Goal: Task Accomplishment & Management: Complete application form

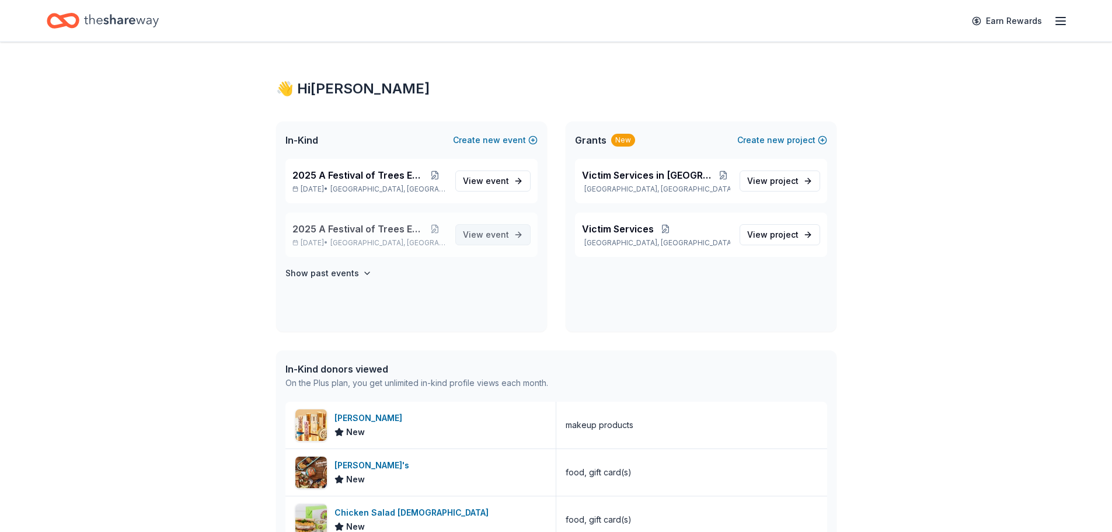
click at [488, 229] on span "event" at bounding box center [497, 234] width 23 height 10
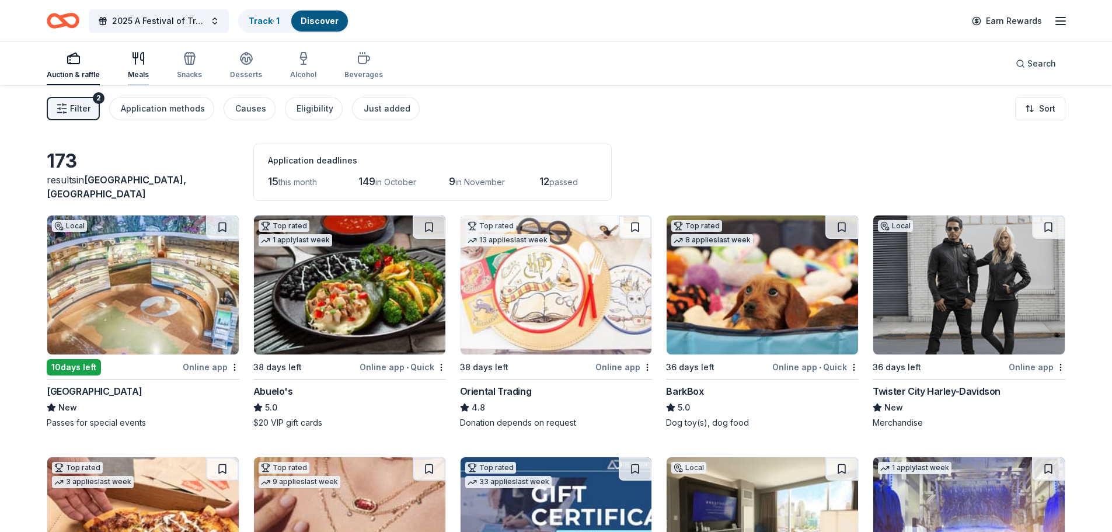
click at [143, 75] on div "Meals" at bounding box center [138, 74] width 21 height 9
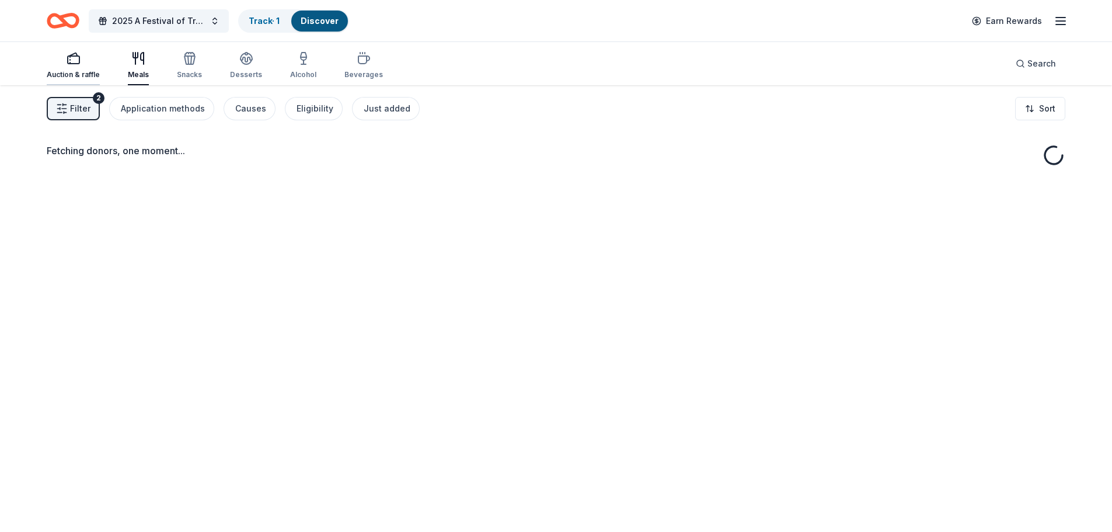
click at [67, 51] on icon "button" at bounding box center [74, 58] width 14 height 14
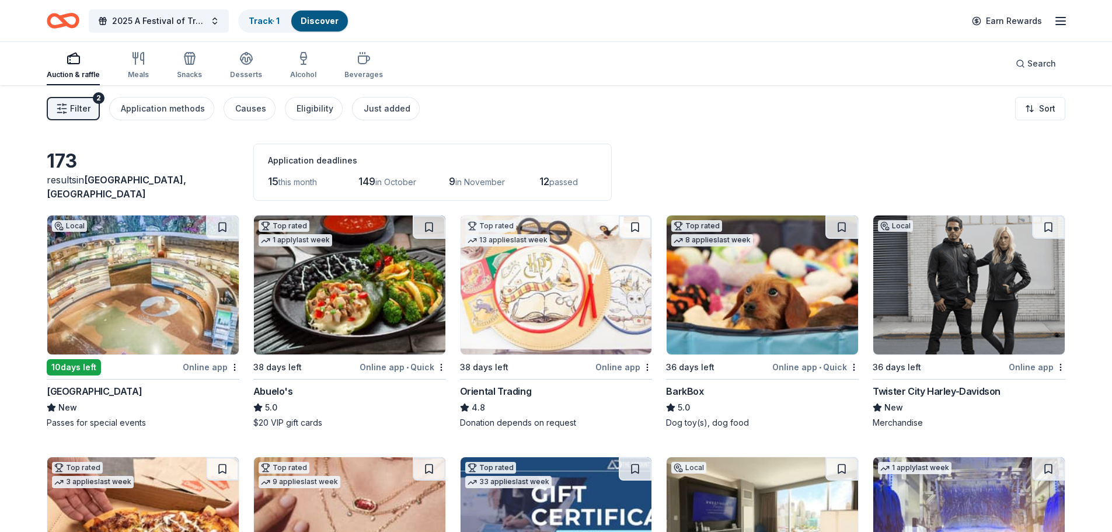
click at [63, 20] on icon "Home" at bounding box center [69, 21] width 18 height 12
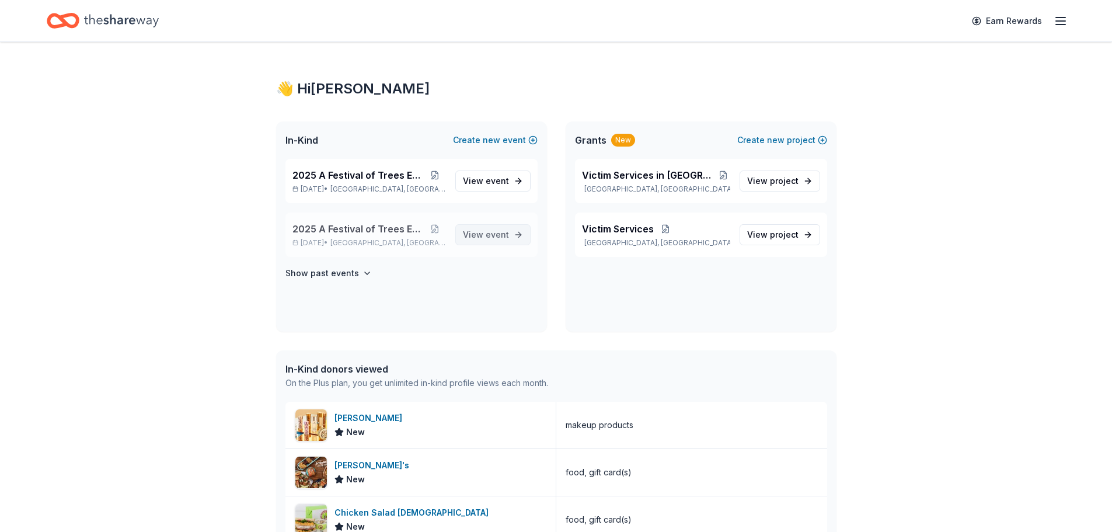
click at [474, 236] on span "View event" at bounding box center [486, 235] width 46 height 14
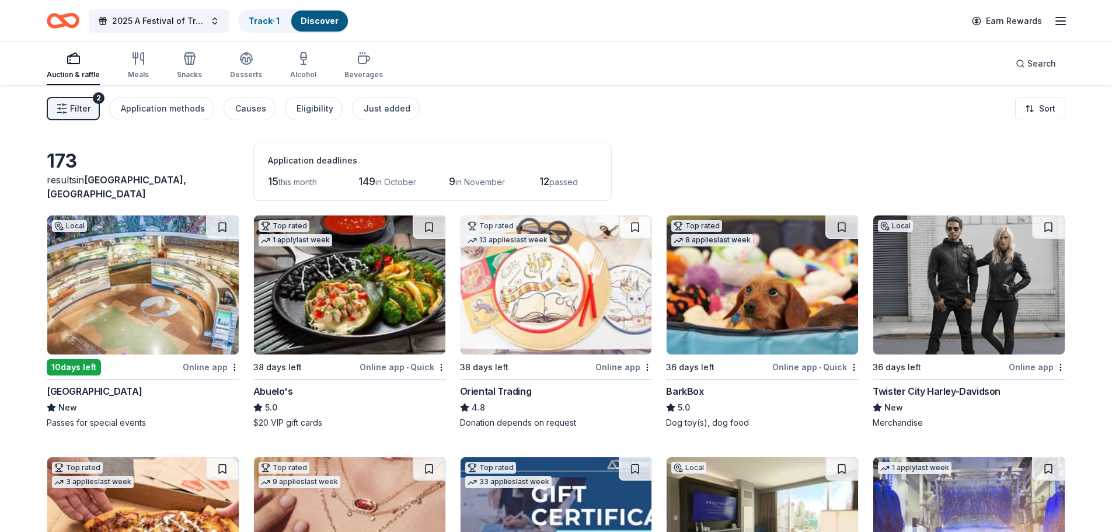
click at [318, 20] on link "Discover" at bounding box center [320, 21] width 38 height 10
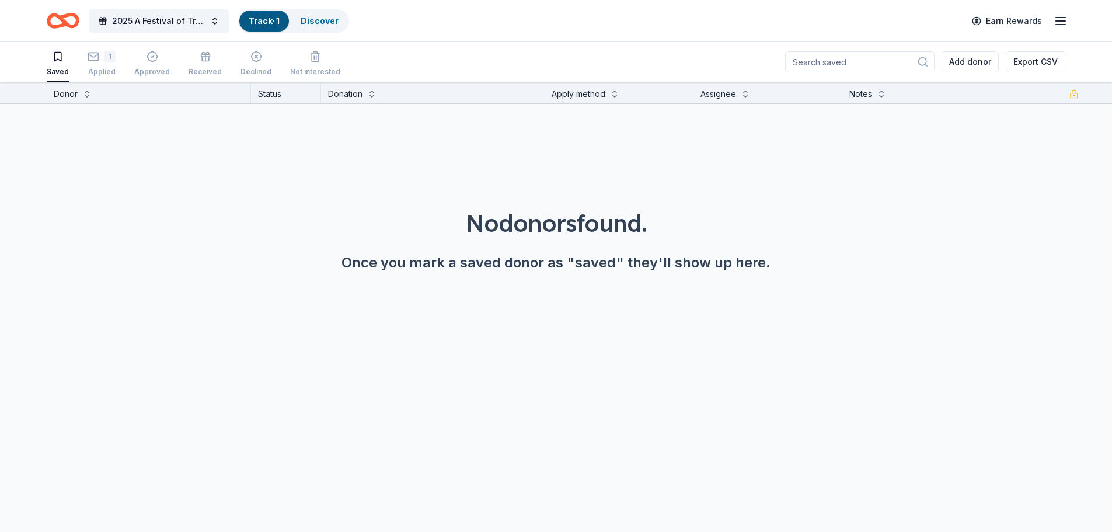
click at [252, 23] on link "Track · 1" at bounding box center [264, 21] width 31 height 10
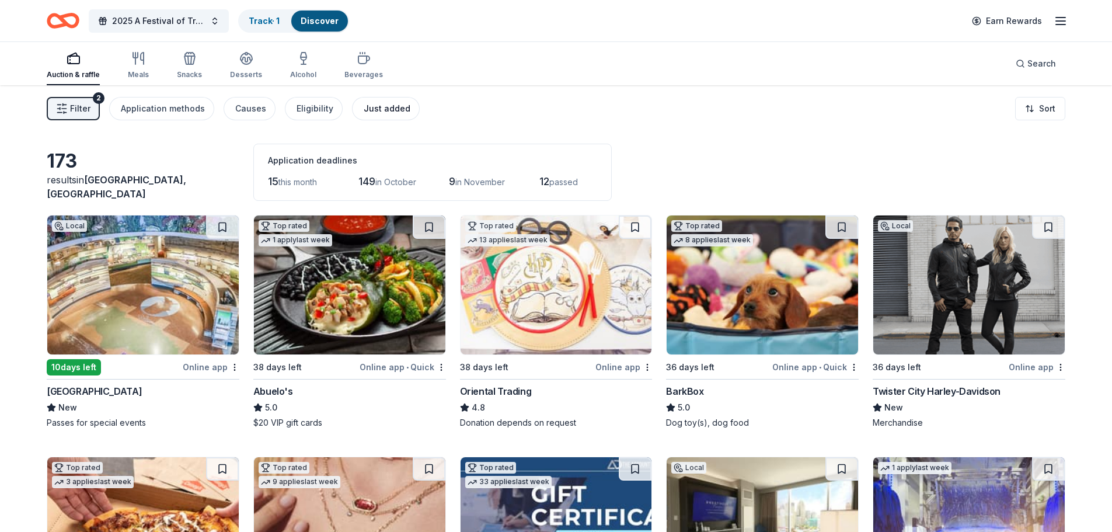
click at [368, 109] on div "Just added" at bounding box center [387, 109] width 47 height 14
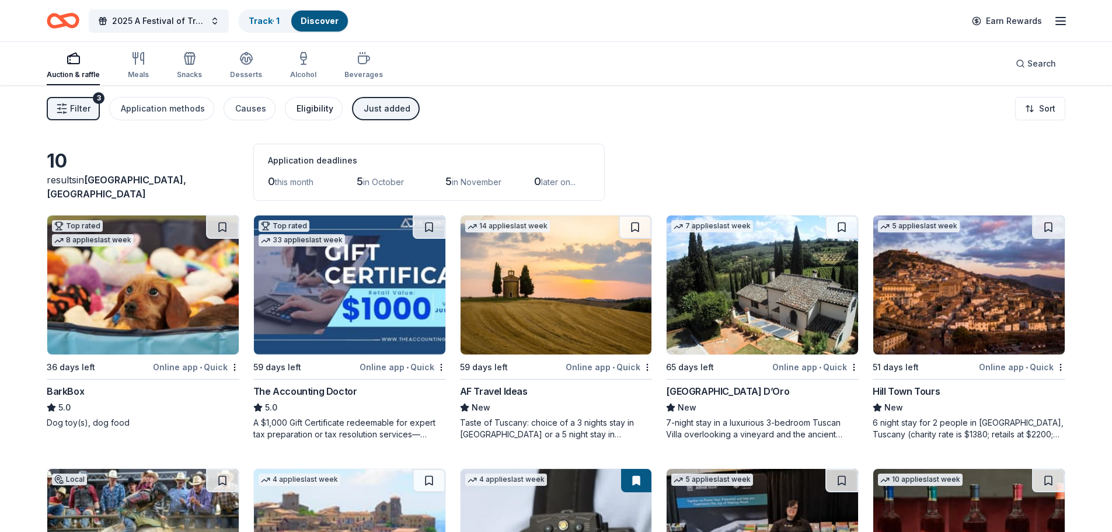
click at [309, 107] on div "Eligibility" at bounding box center [314, 109] width 37 height 14
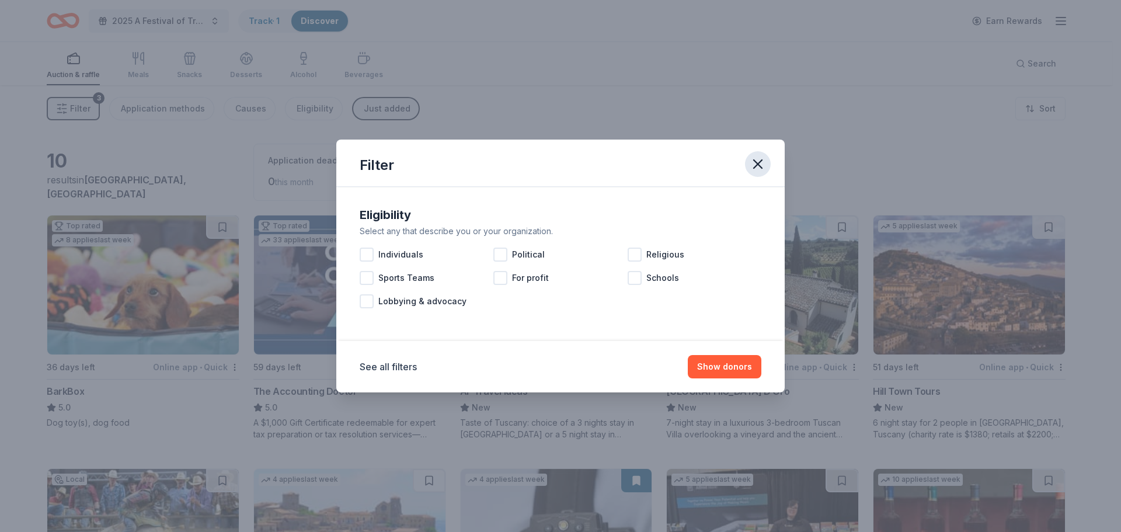
click at [753, 167] on icon "button" at bounding box center [757, 164] width 16 height 16
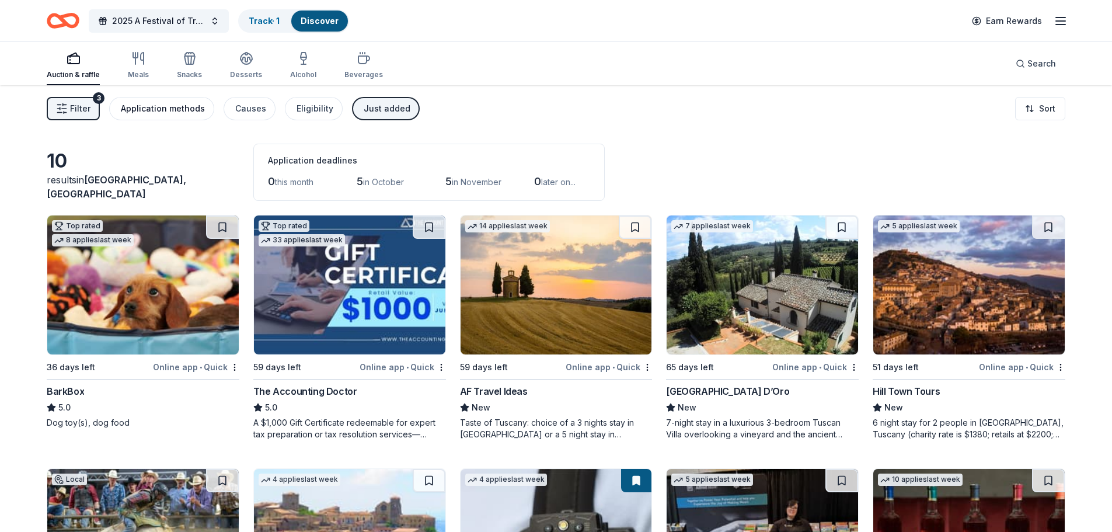
click at [169, 107] on div "Application methods" at bounding box center [163, 109] width 84 height 14
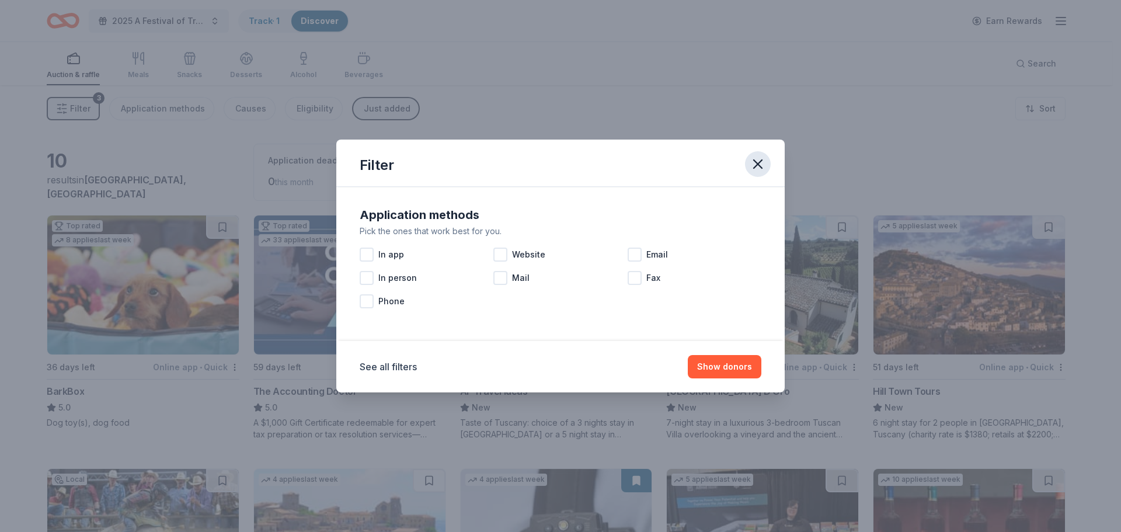
click at [756, 166] on icon "button" at bounding box center [757, 164] width 8 height 8
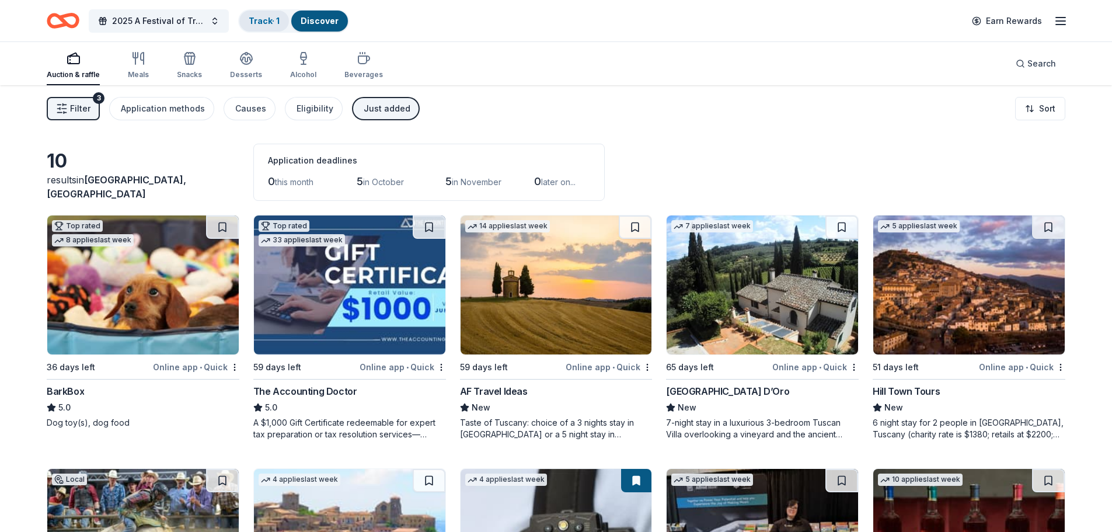
click at [265, 20] on link "Track · 1" at bounding box center [264, 21] width 31 height 10
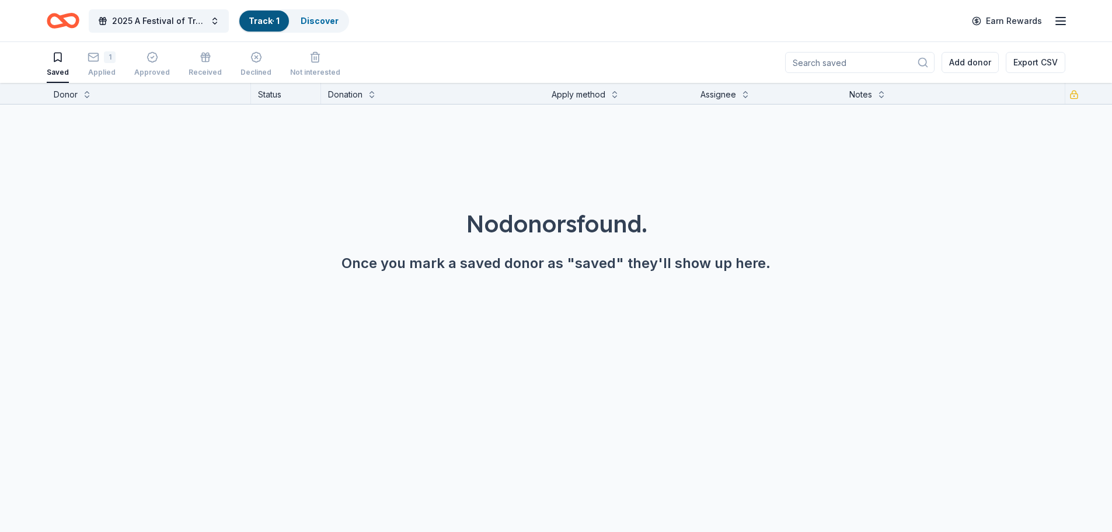
scroll to position [1, 0]
click at [95, 68] on div "Applied" at bounding box center [102, 71] width 28 height 9
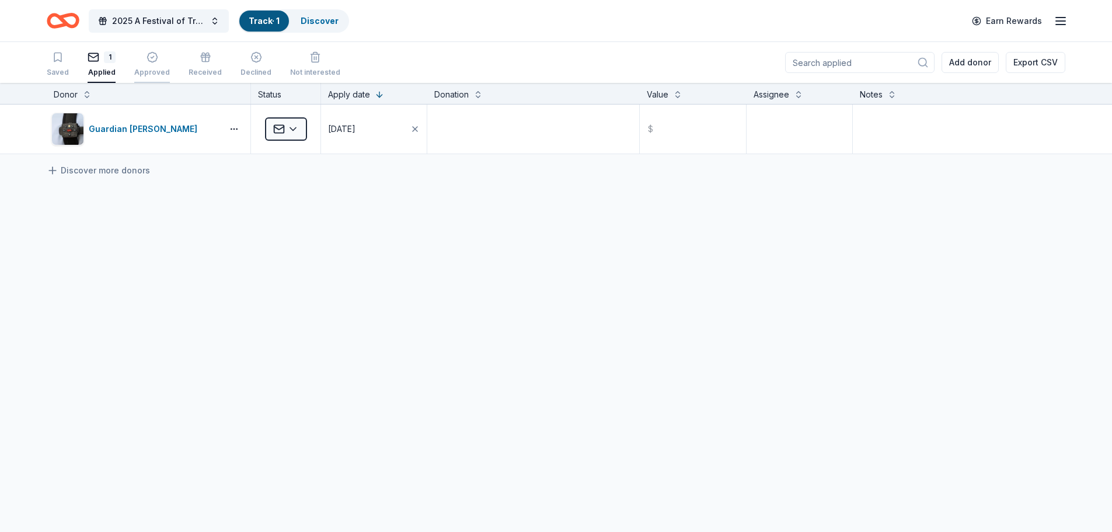
click at [146, 68] on div "Approved" at bounding box center [152, 72] width 36 height 9
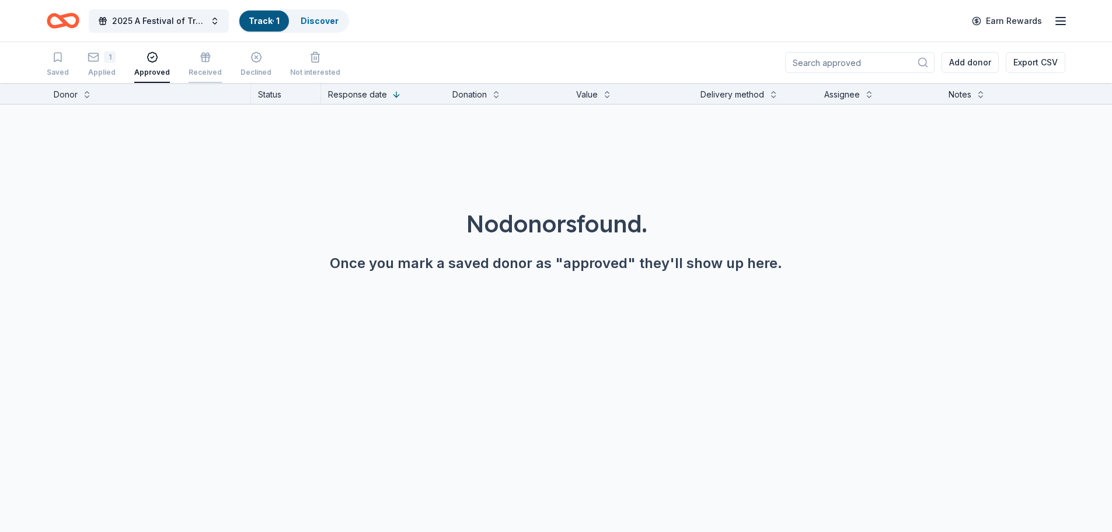
click at [204, 64] on div "Received" at bounding box center [205, 64] width 33 height 26
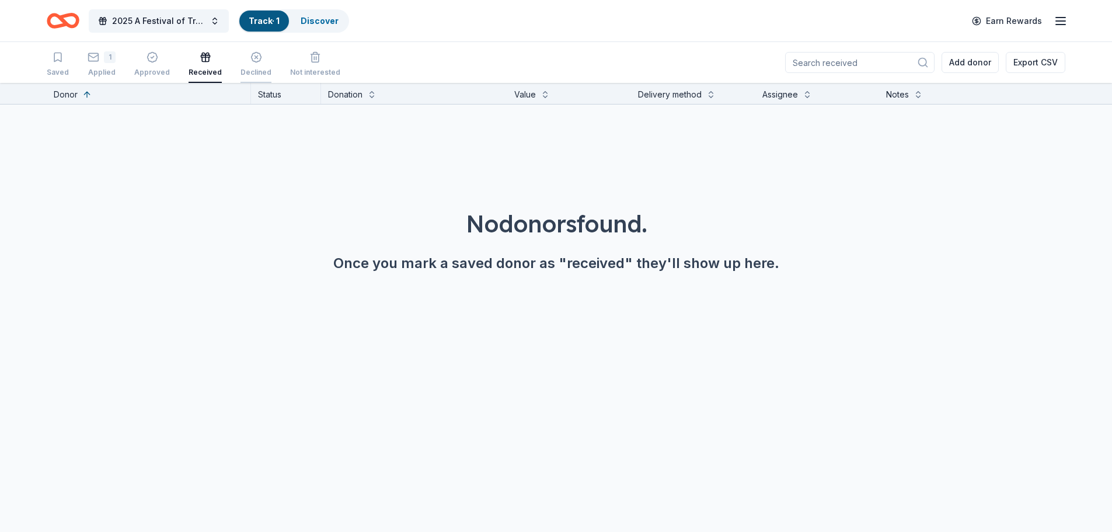
click at [242, 65] on div "Declined" at bounding box center [255, 64] width 31 height 26
click at [139, 13] on button "2025 A Festival of Trees Event" at bounding box center [159, 20] width 140 height 23
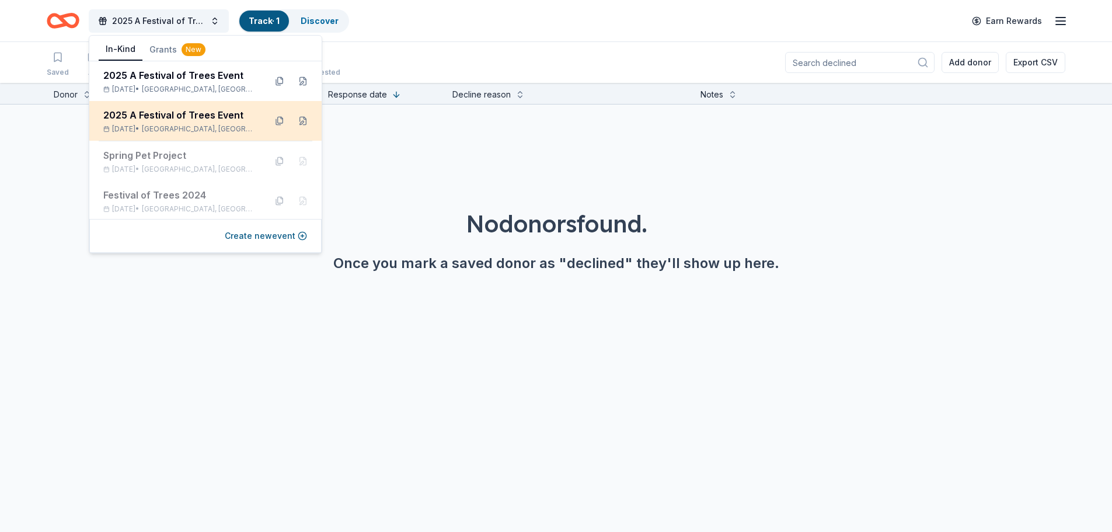
click at [138, 119] on div "2025 A Festival of Trees Event" at bounding box center [179, 115] width 153 height 14
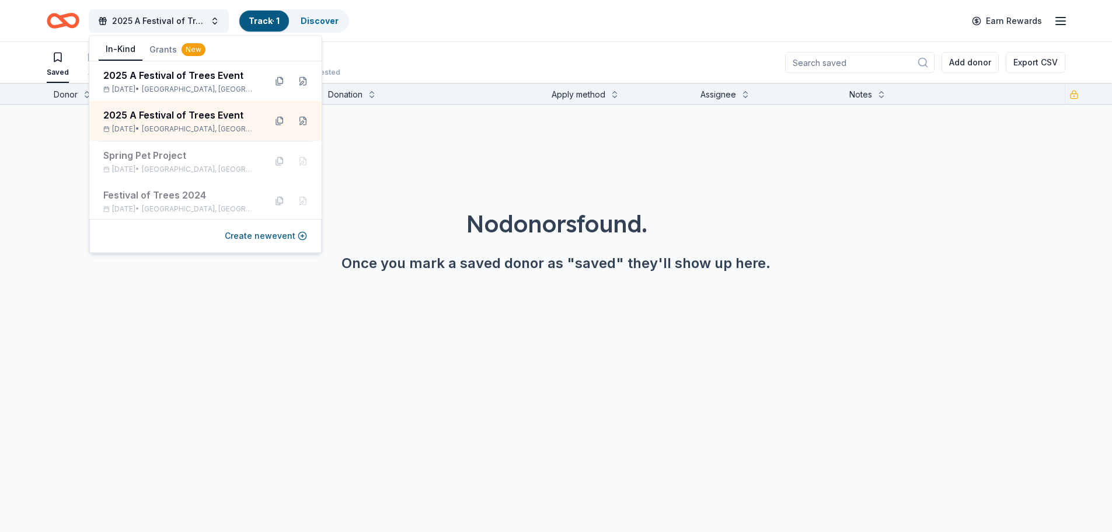
click at [72, 18] on icon "Home" at bounding box center [63, 20] width 33 height 27
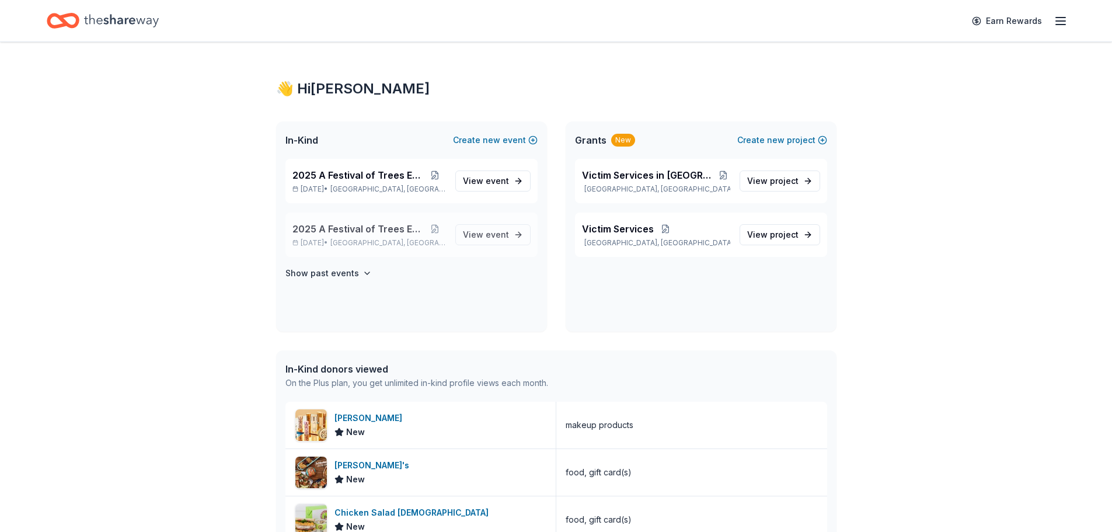
click at [358, 225] on span "2025 A Festival of Trees Event" at bounding box center [357, 229] width 131 height 14
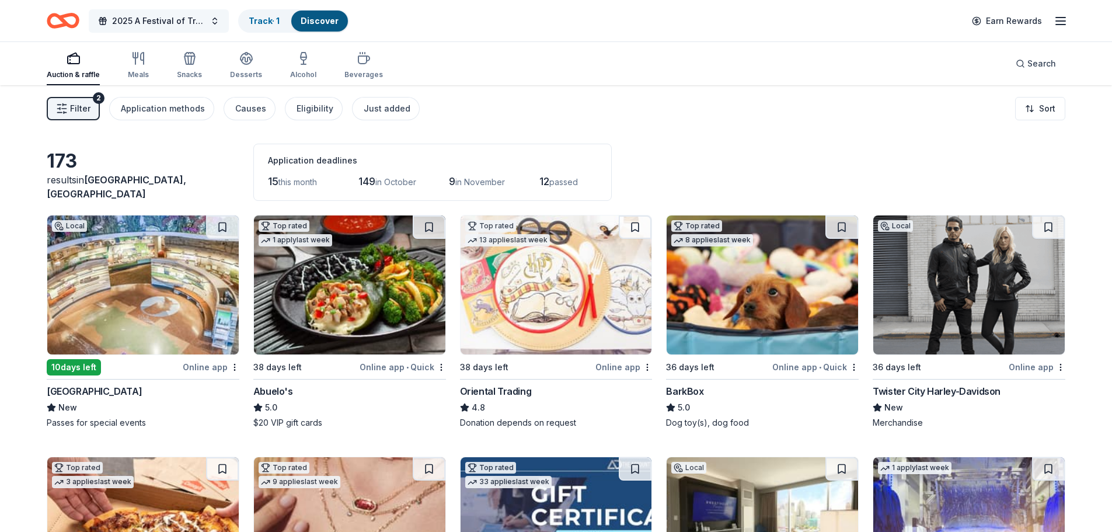
click at [174, 23] on span "2025 A Festival of Trees Event" at bounding box center [158, 21] width 93 height 14
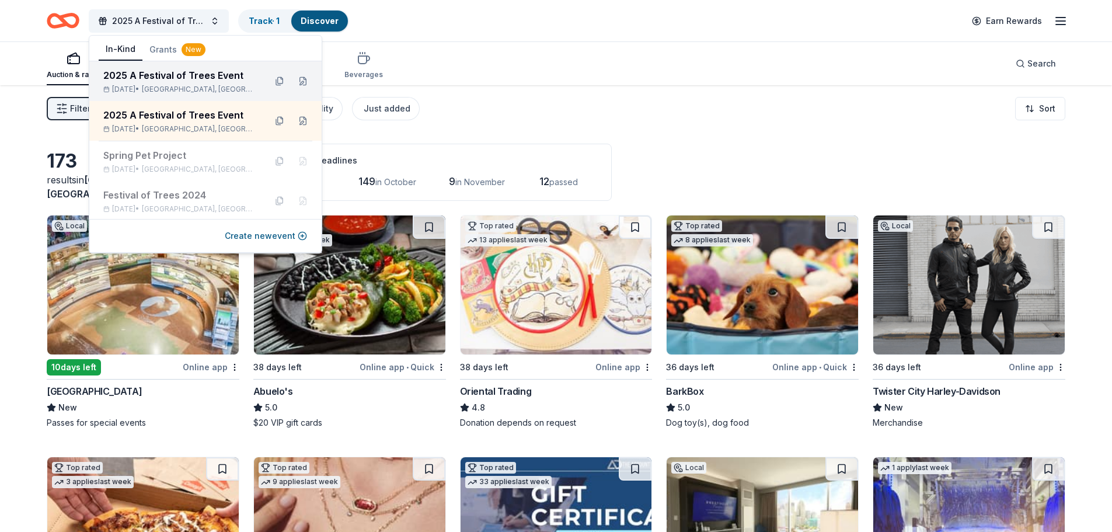
click at [141, 87] on div "[DATE] • [GEOGRAPHIC_DATA], [GEOGRAPHIC_DATA]" at bounding box center [179, 89] width 153 height 9
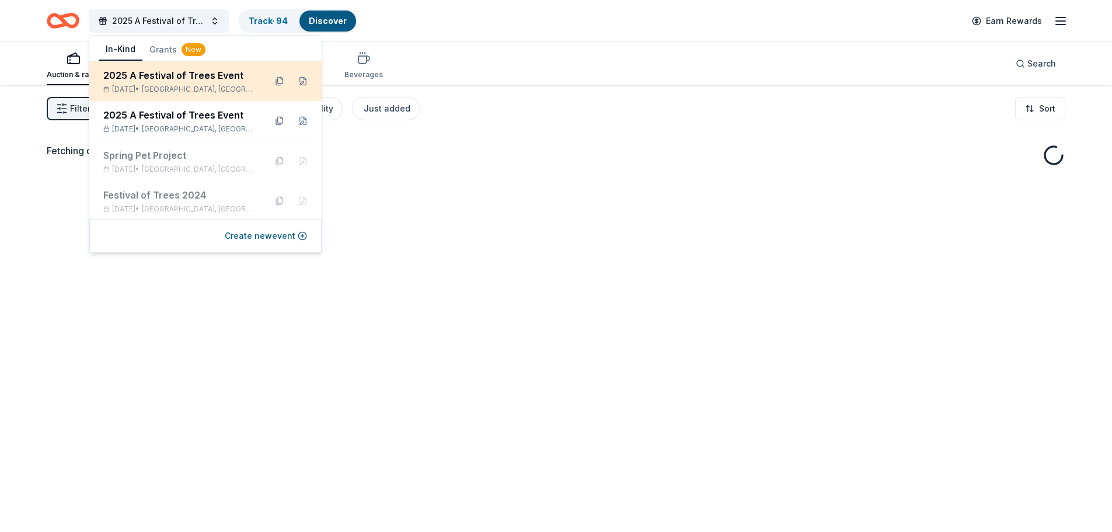
click at [141, 87] on div "[DATE] • [GEOGRAPHIC_DATA], [GEOGRAPHIC_DATA]" at bounding box center [179, 89] width 153 height 9
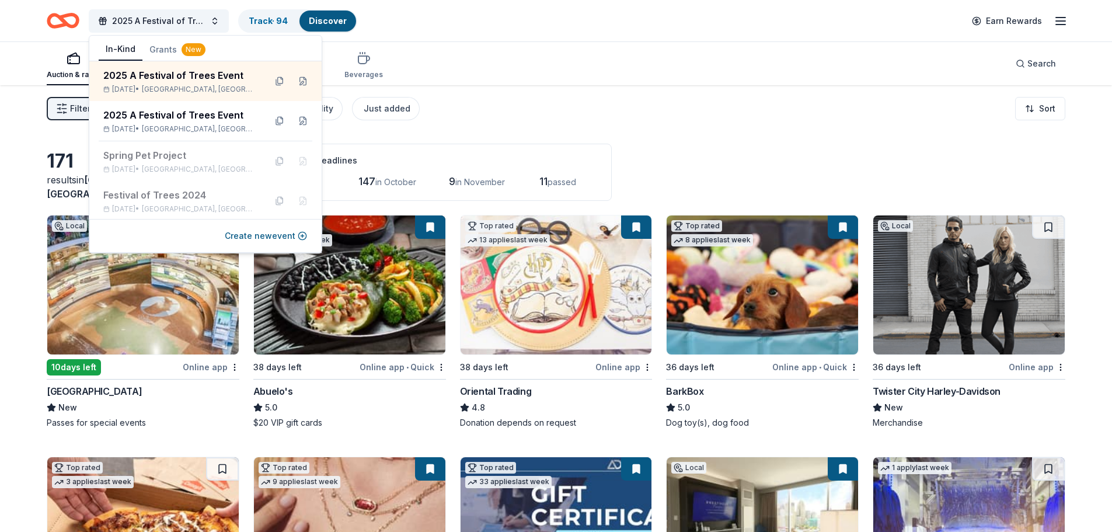
click at [595, 59] on div "Auction & raffle Meals Snacks Desserts Alcohol Beverages Search" at bounding box center [556, 63] width 1018 height 43
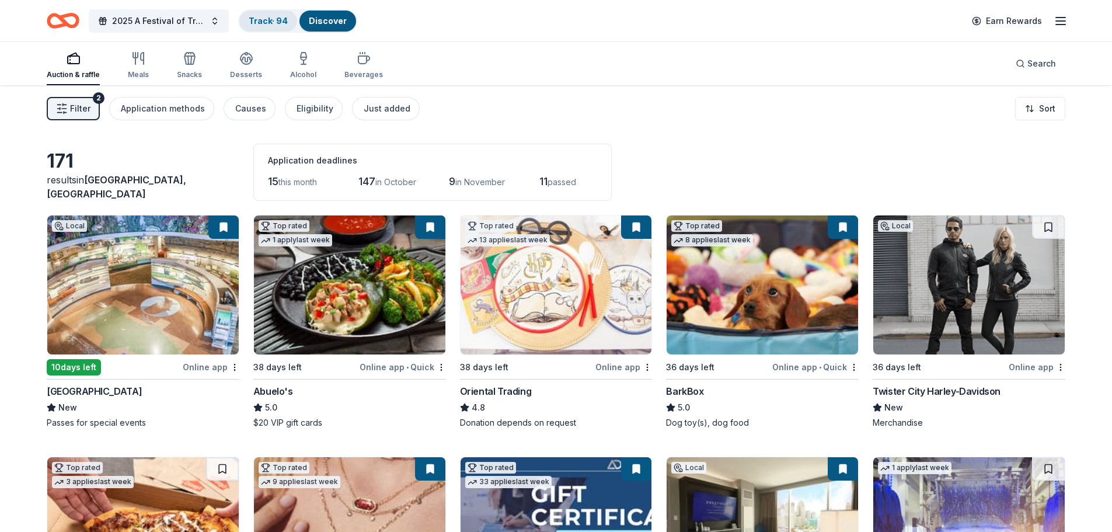
click at [275, 25] on link "Track · 94" at bounding box center [268, 21] width 39 height 10
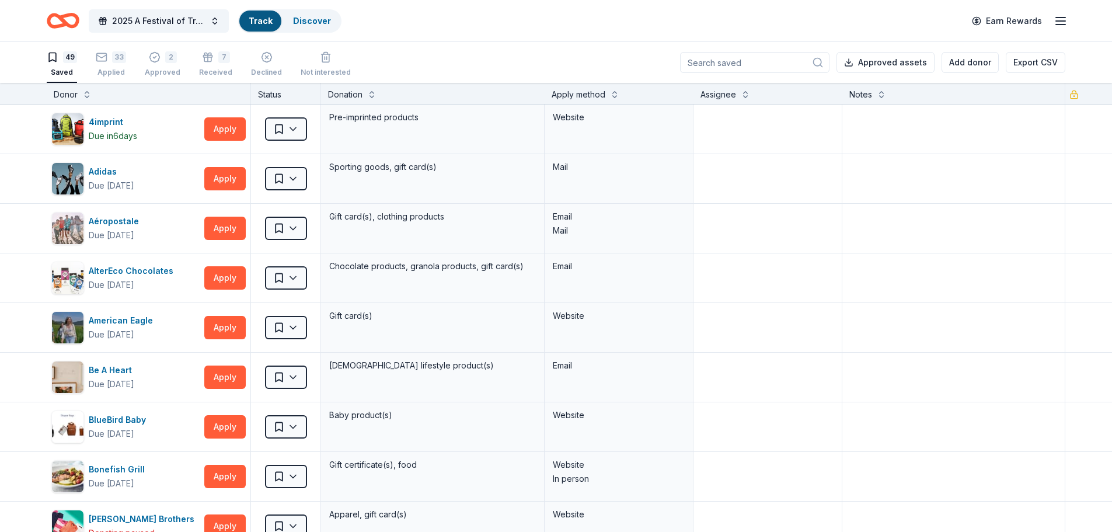
scroll to position [1, 0]
click at [110, 117] on div "4imprint" at bounding box center [113, 121] width 48 height 14
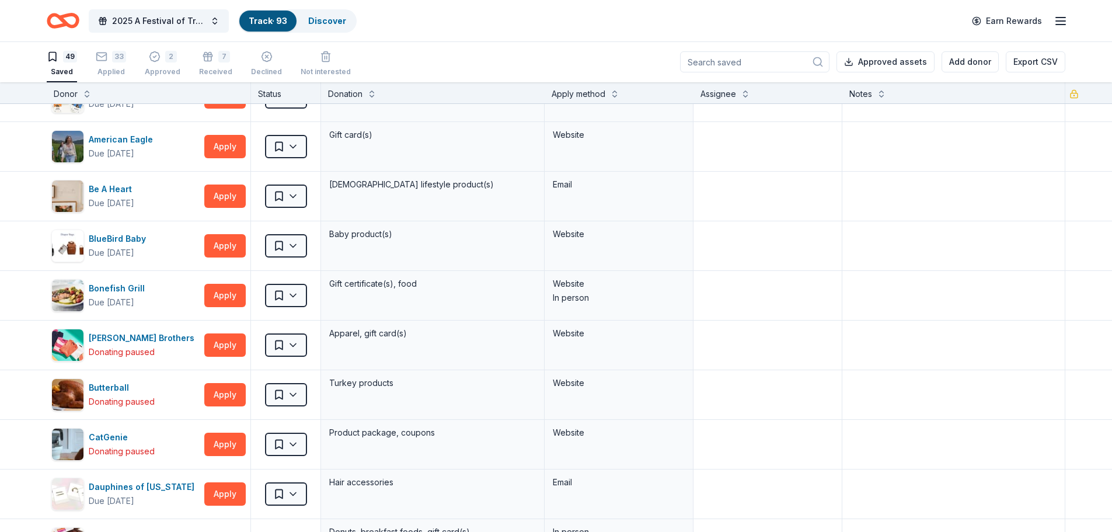
scroll to position [0, 0]
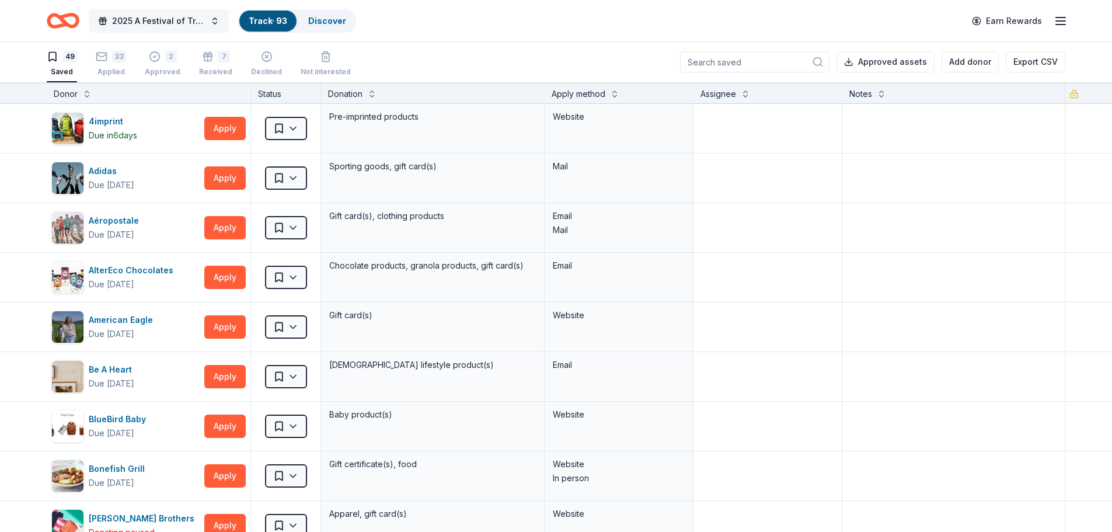
click at [144, 14] on span "2025 A Festival of Trees Event" at bounding box center [158, 21] width 93 height 14
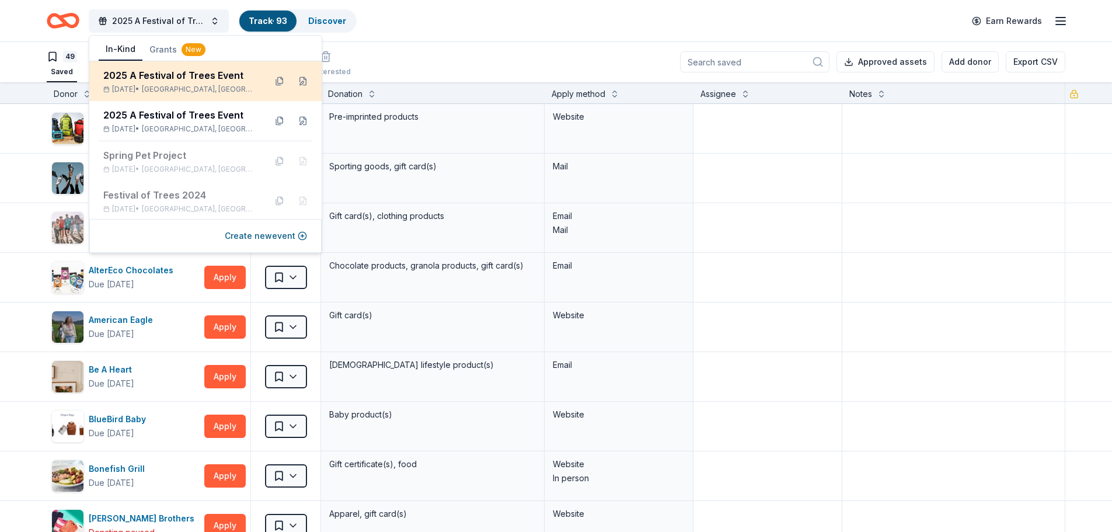
click at [123, 74] on div "2025 A Festival of Trees Event" at bounding box center [179, 75] width 153 height 14
click at [151, 74] on div "2025 A Festival of Trees Event" at bounding box center [179, 75] width 153 height 14
click at [168, 70] on div "2025 A Festival of Trees Event" at bounding box center [179, 75] width 153 height 14
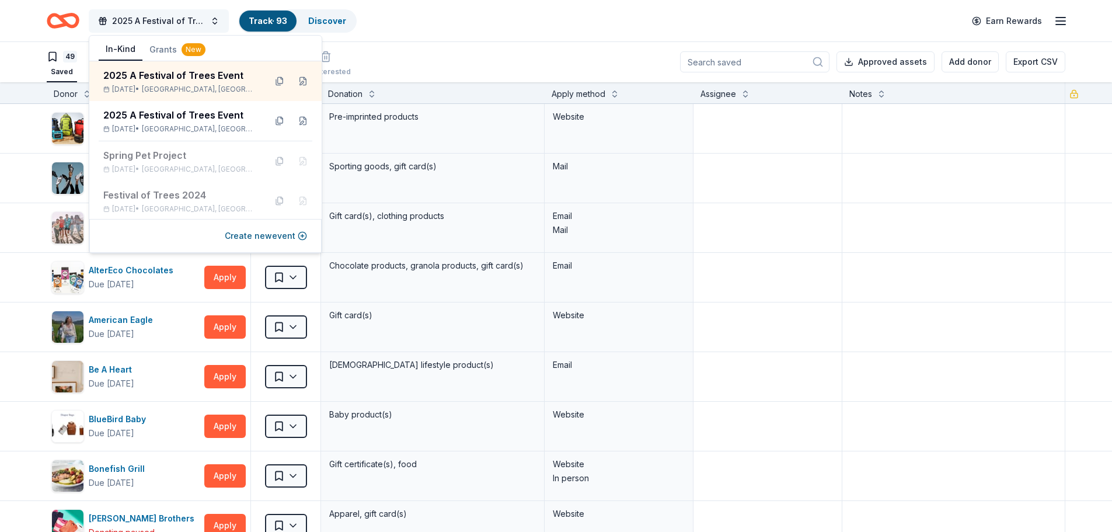
click at [124, 23] on span "2025 A Festival of Trees Event" at bounding box center [158, 21] width 93 height 14
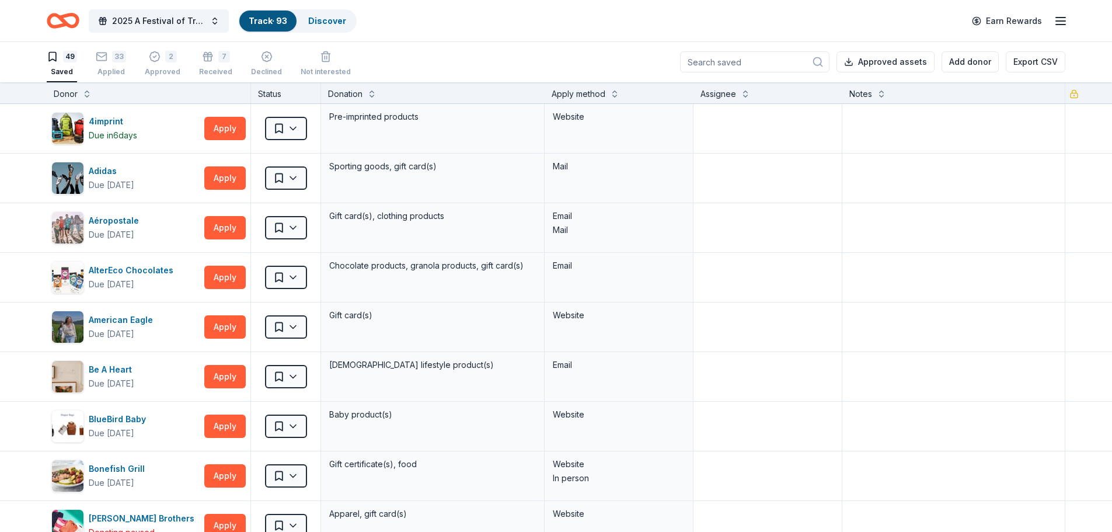
click at [64, 27] on icon "Home" at bounding box center [63, 20] width 33 height 27
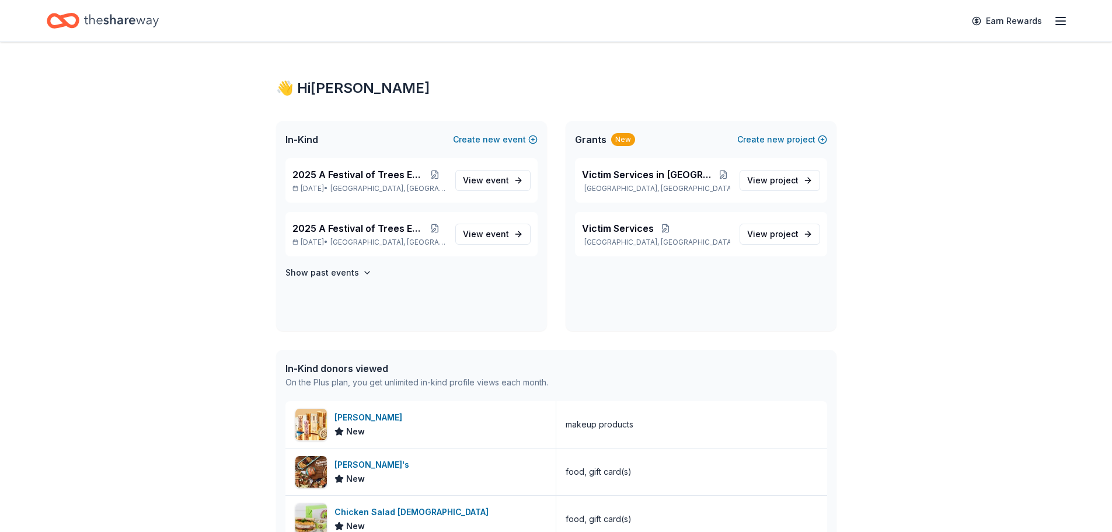
click at [139, 20] on icon "Home" at bounding box center [121, 21] width 75 height 24
click at [338, 174] on span "2025 A Festival of Trees Event" at bounding box center [357, 174] width 131 height 14
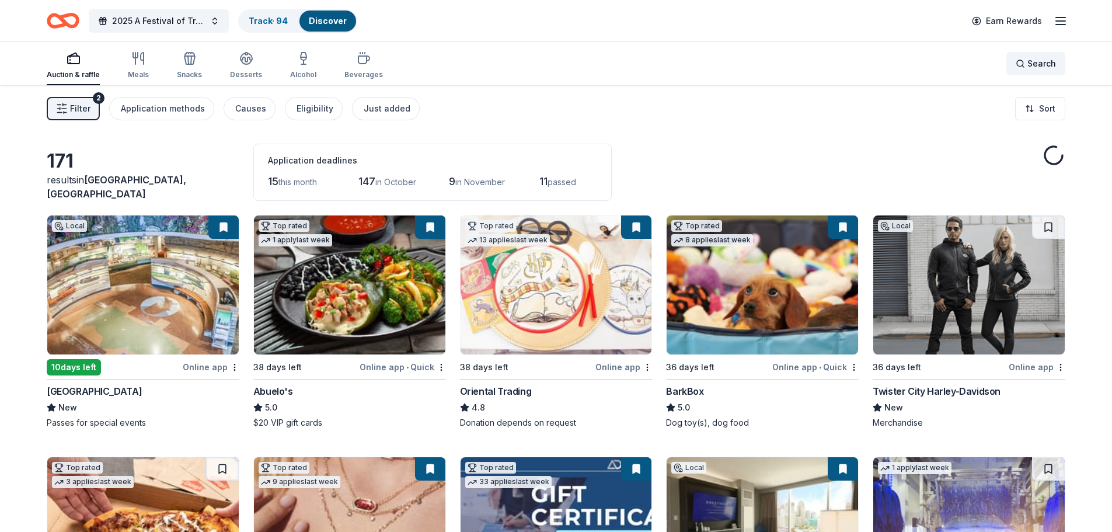
click at [1018, 61] on div "Search" at bounding box center [1035, 64] width 40 height 14
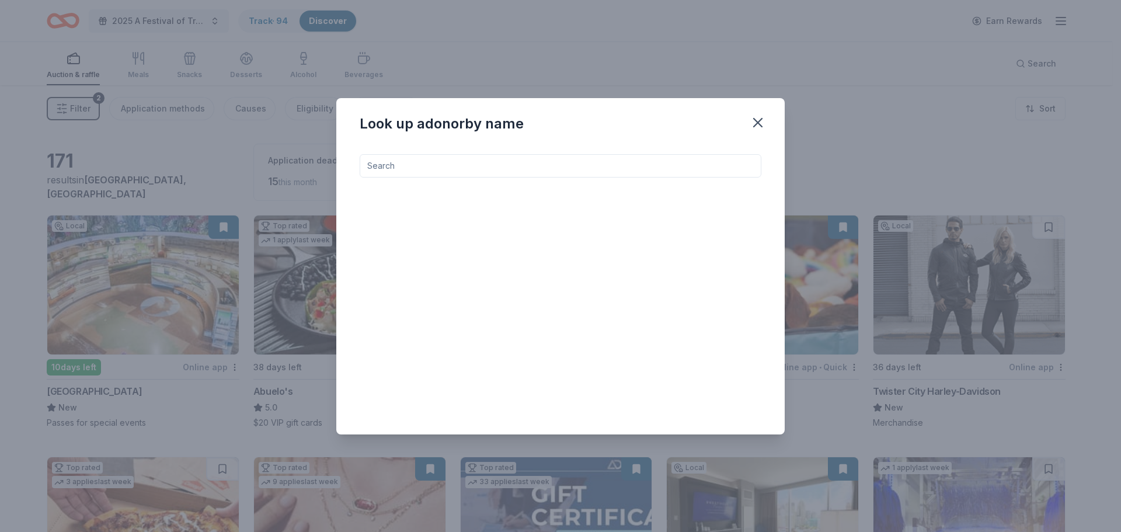
click at [475, 181] on div at bounding box center [560, 284] width 402 height 261
click at [456, 154] on input at bounding box center [560, 165] width 402 height 23
type input "Vista"
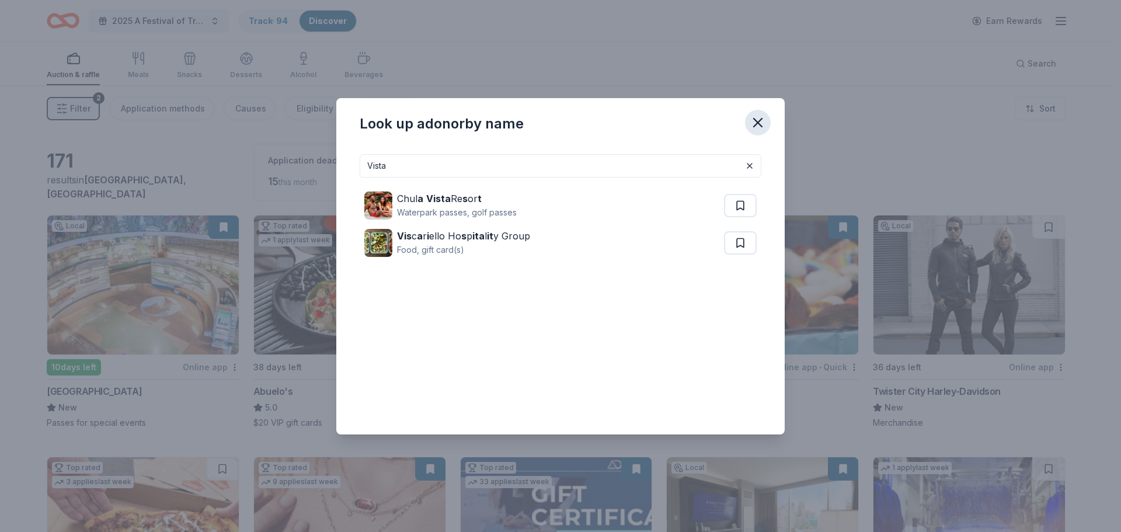
click at [760, 122] on icon "button" at bounding box center [757, 122] width 16 height 16
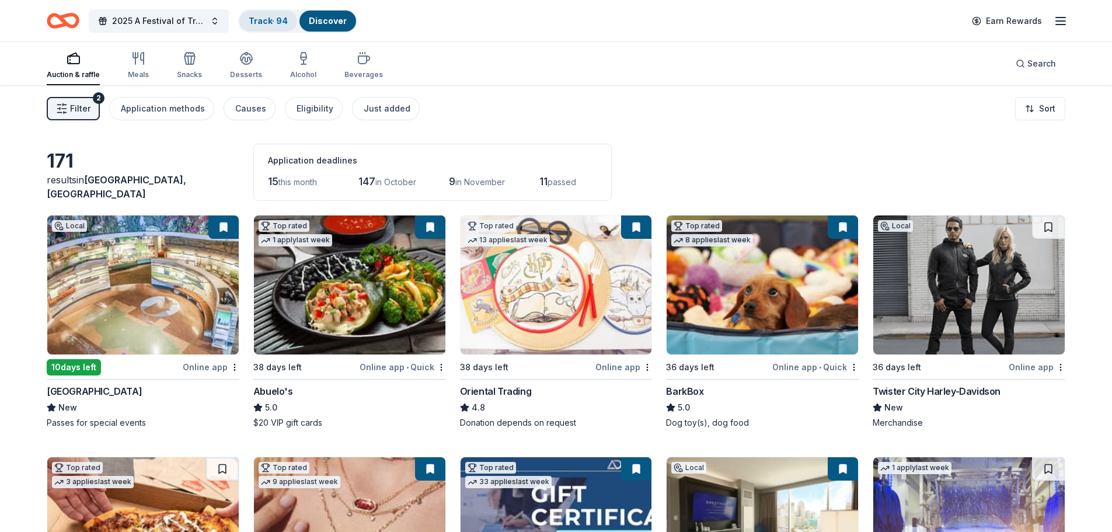
click at [263, 16] on link "Track · 94" at bounding box center [268, 21] width 39 height 10
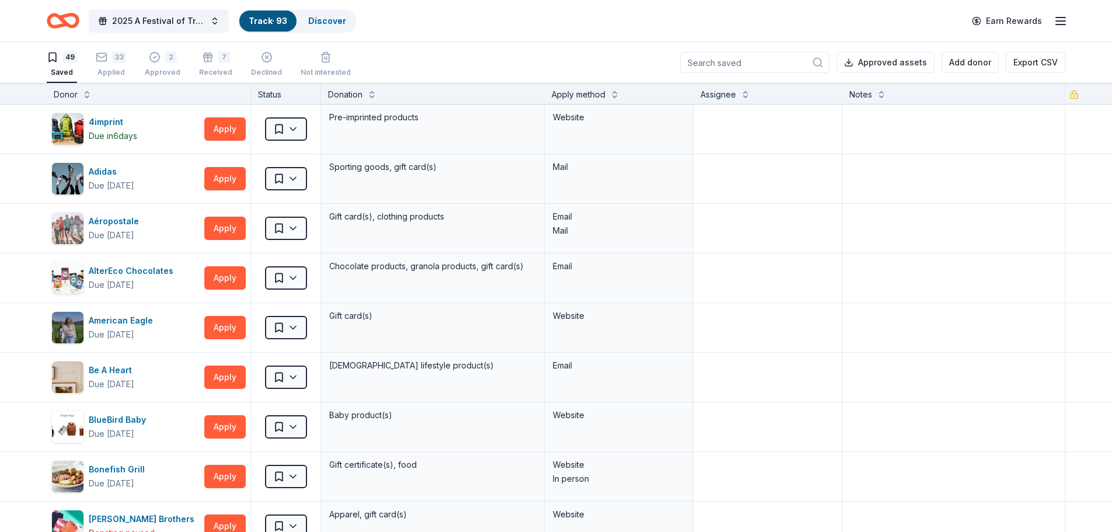
scroll to position [1, 0]
click at [110, 130] on div "Due [DATE]" at bounding box center [113, 135] width 48 height 14
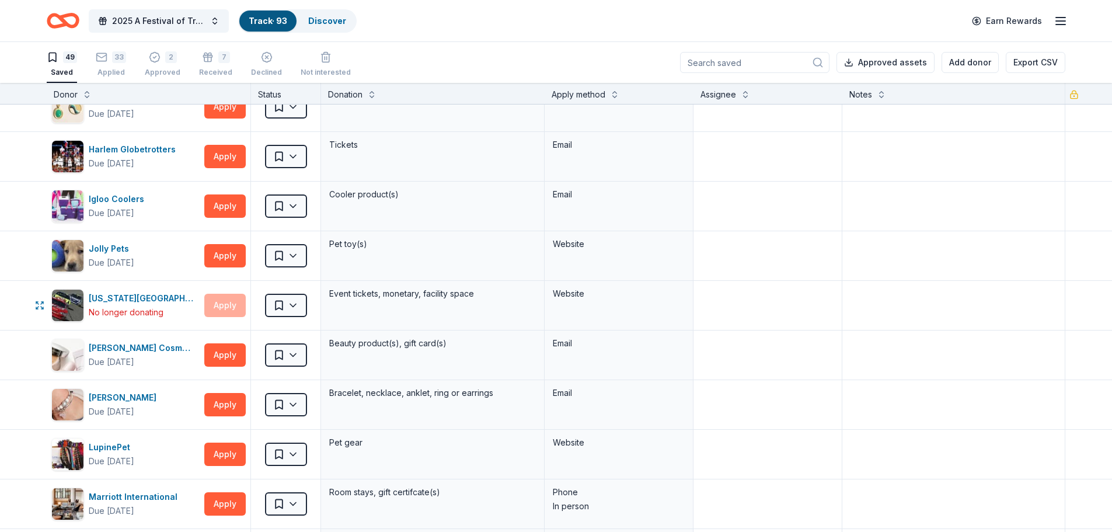
scroll to position [934, 0]
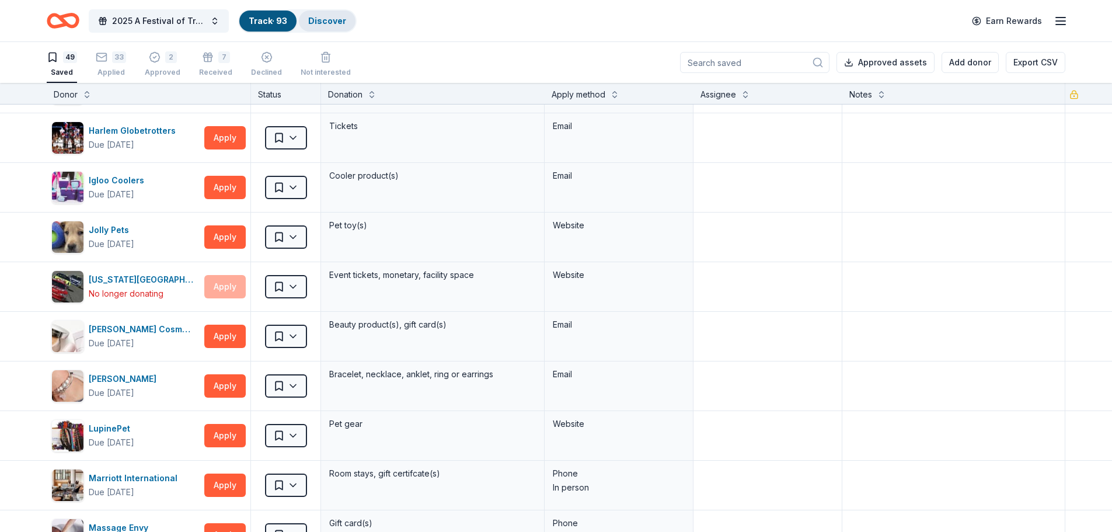
click at [318, 22] on link "Discover" at bounding box center [327, 21] width 38 height 10
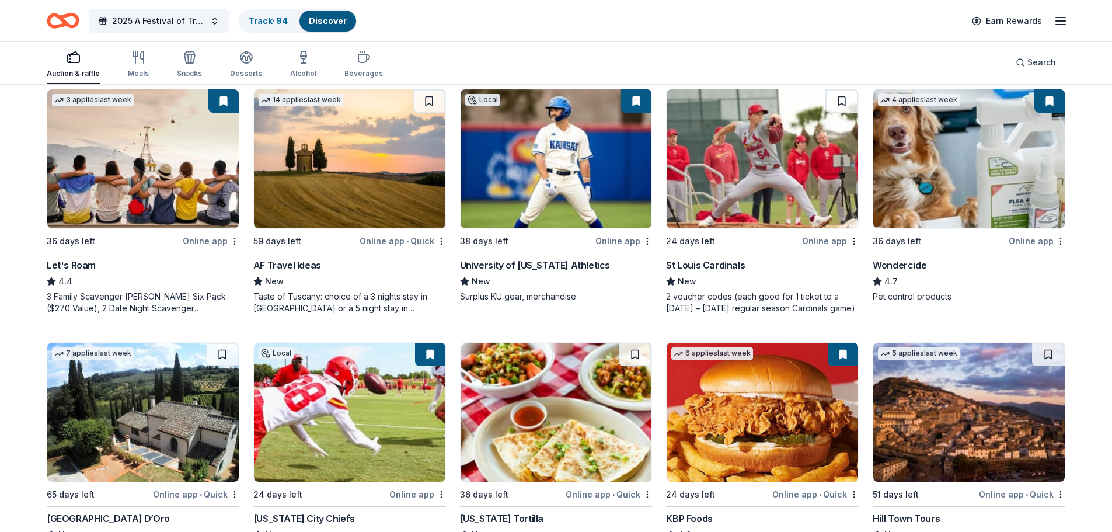
scroll to position [642, 0]
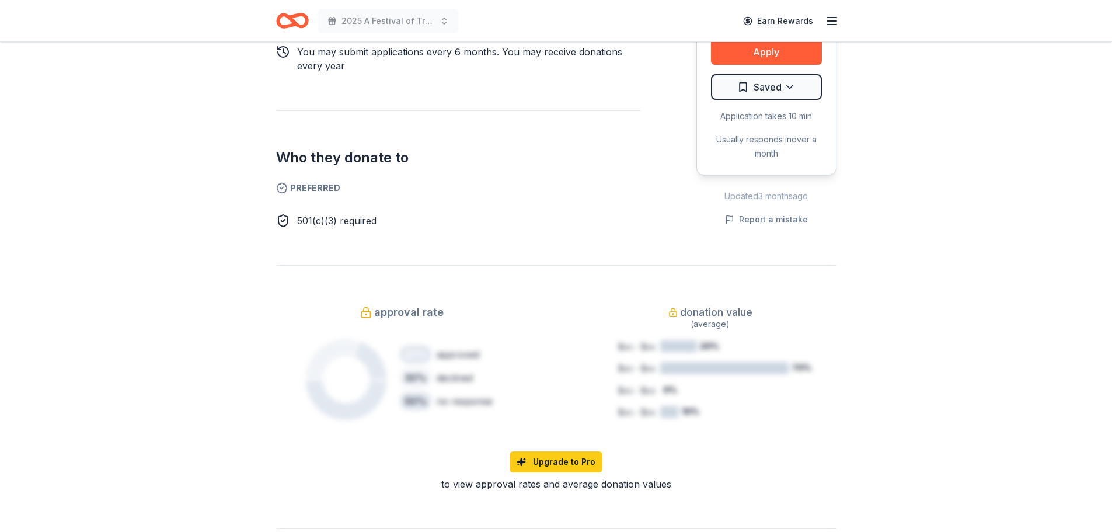
scroll to position [409, 0]
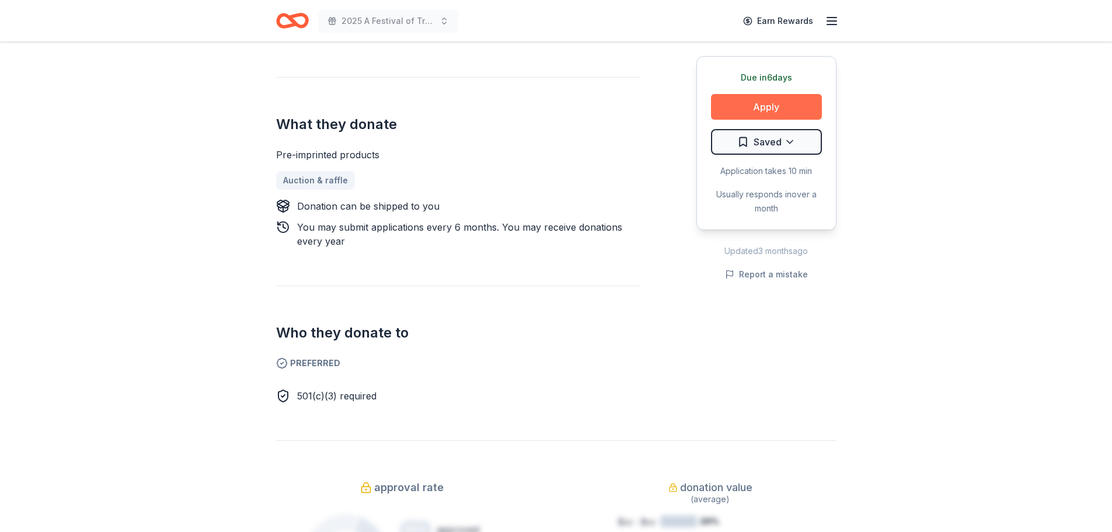
click at [758, 97] on button "Apply" at bounding box center [766, 107] width 111 height 26
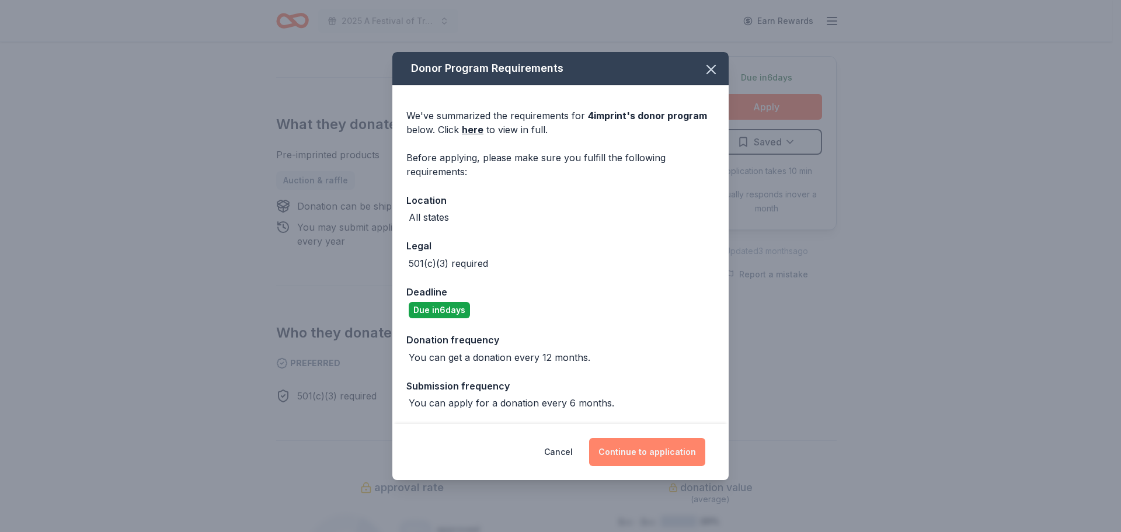
click at [666, 453] on button "Continue to application" at bounding box center [647, 452] width 116 height 28
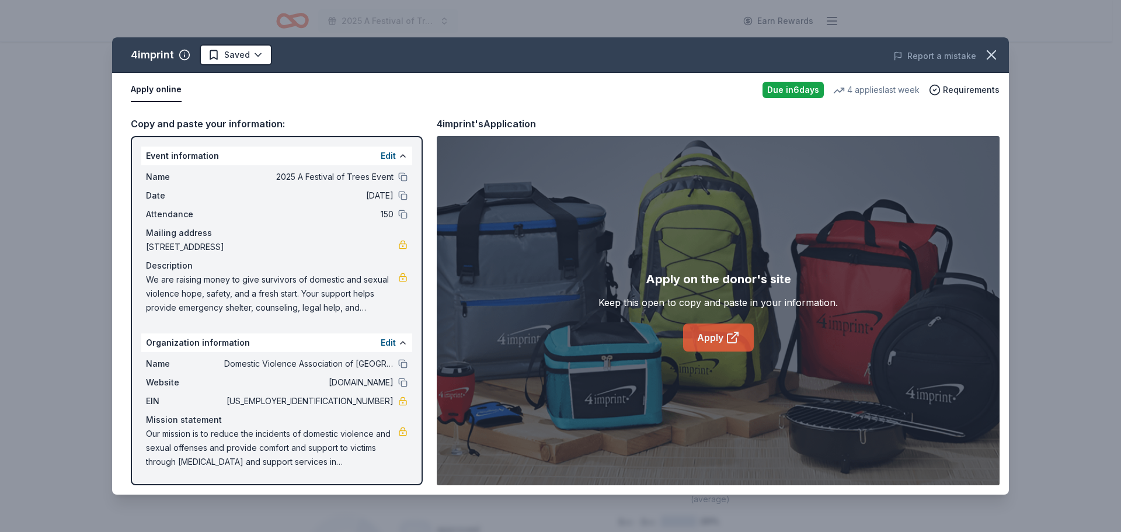
click at [692, 338] on link "Apply" at bounding box center [718, 337] width 71 height 28
click at [993, 51] on icon "button" at bounding box center [991, 55] width 16 height 16
